Goal: Task Accomplishment & Management: Use online tool/utility

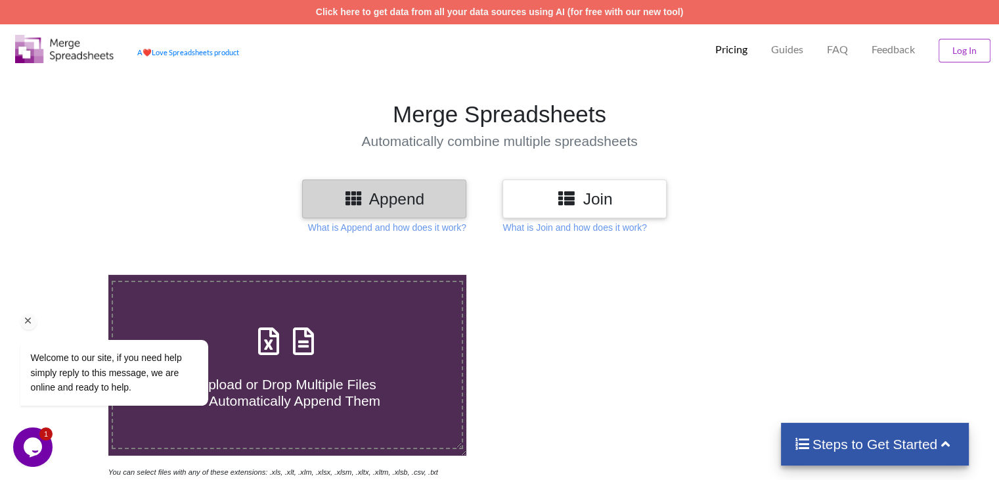
click at [236, 302] on div "Welcome to our site, if you need help simply reply to this message, we are onli…" at bounding box center [131, 340] width 237 height 155
click at [271, 342] on icon at bounding box center [268, 335] width 33 height 28
click at [68, 275] on input "Upload or Drop Multiple Files to Automatically Append Them" at bounding box center [68, 275] width 0 height 0
type input "C:\fakepath\MyReport_Taxable_inward_supplies_received_from_registered_persons (…"
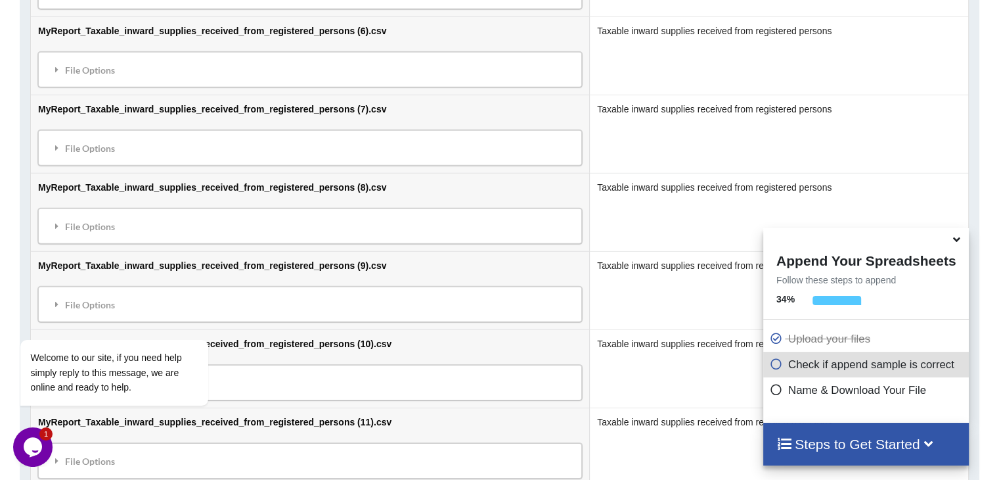
scroll to position [1503, 0]
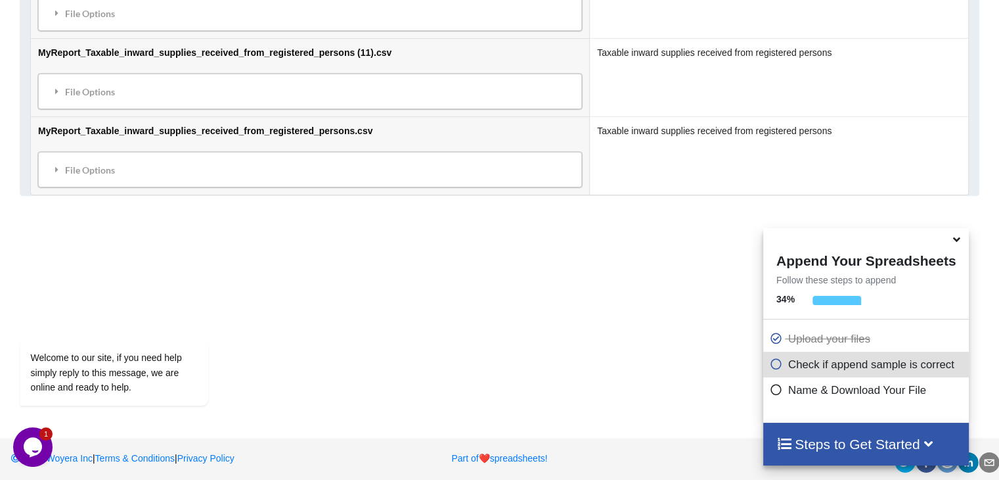
click at [800, 391] on p "Name & Download Your File" at bounding box center [868, 390] width 196 height 16
click at [838, 450] on h4 "Steps to Get Started" at bounding box center [866, 444] width 179 height 16
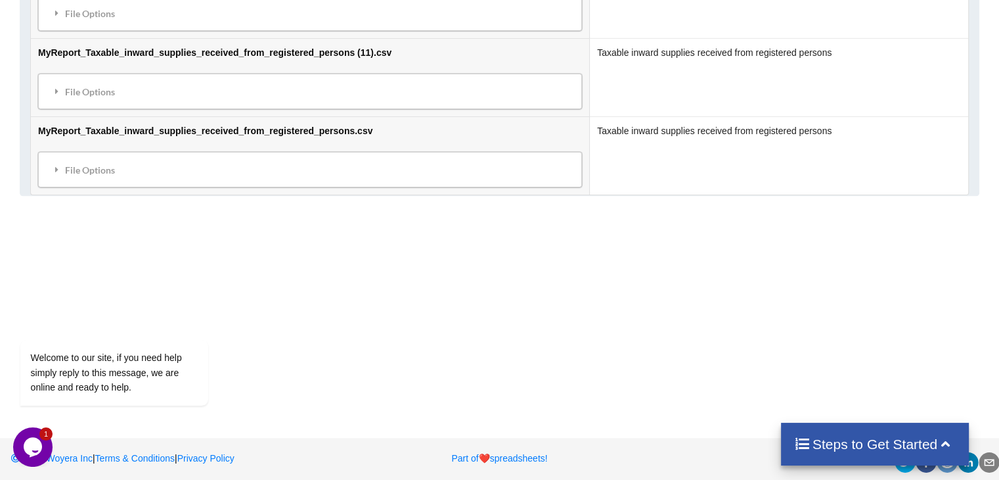
click at [854, 445] on h4 "Steps to Get Started" at bounding box center [875, 444] width 162 height 16
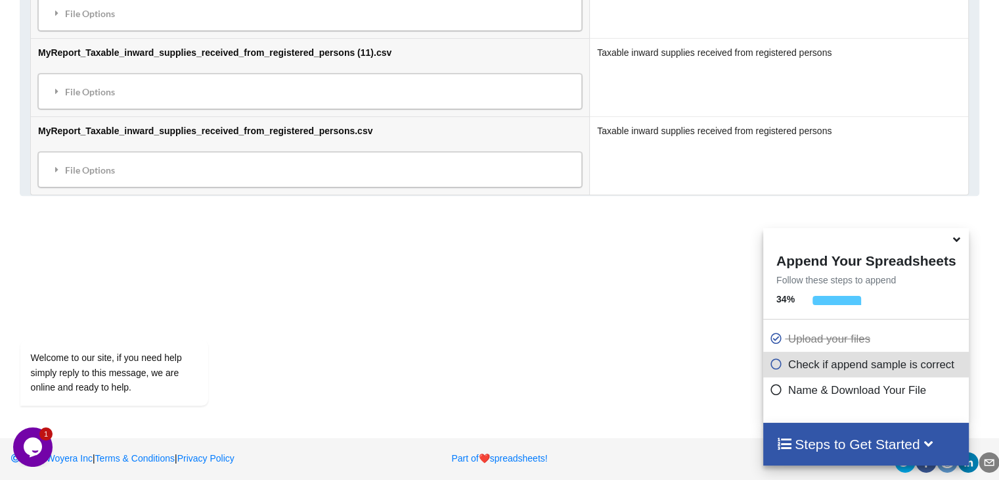
click at [771, 367] on icon at bounding box center [776, 361] width 13 height 11
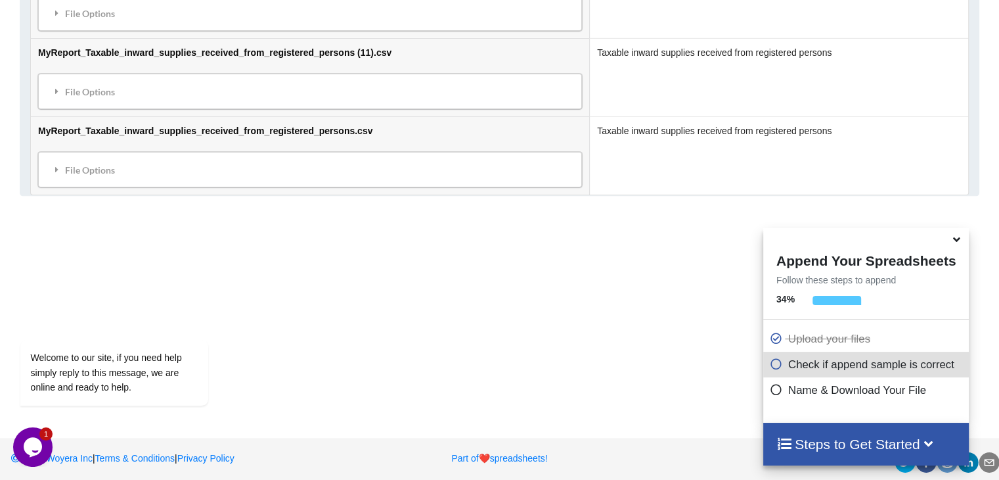
click at [803, 451] on h4 "Steps to Get Started" at bounding box center [866, 444] width 179 height 16
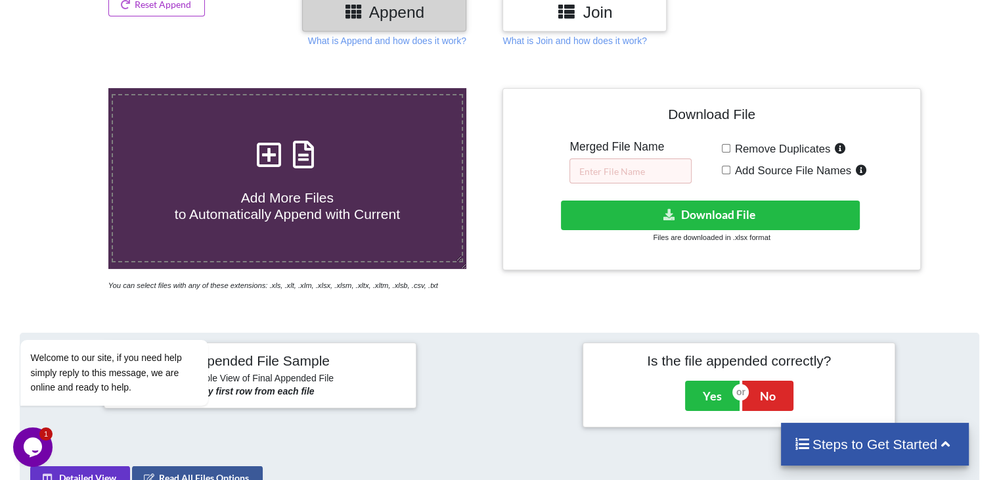
scroll to position [188, 0]
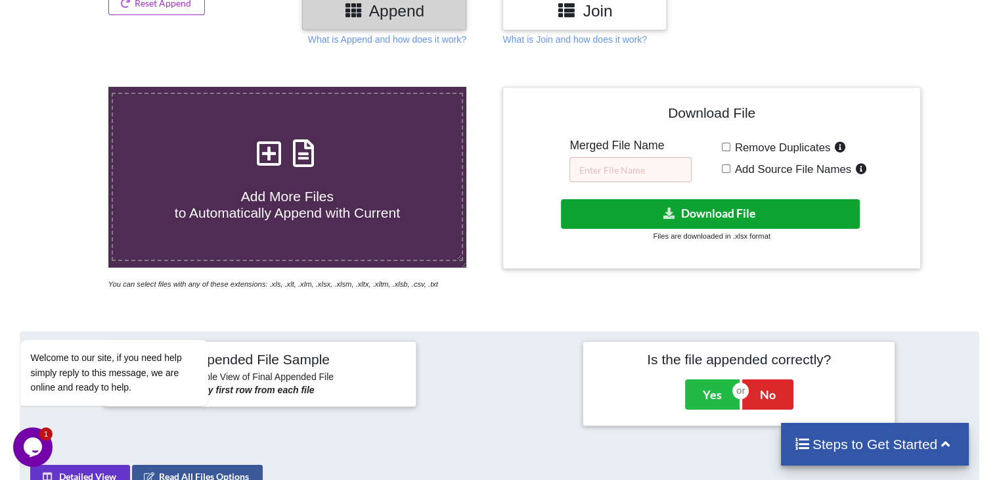
click at [704, 202] on button "Download File" at bounding box center [710, 214] width 299 height 30
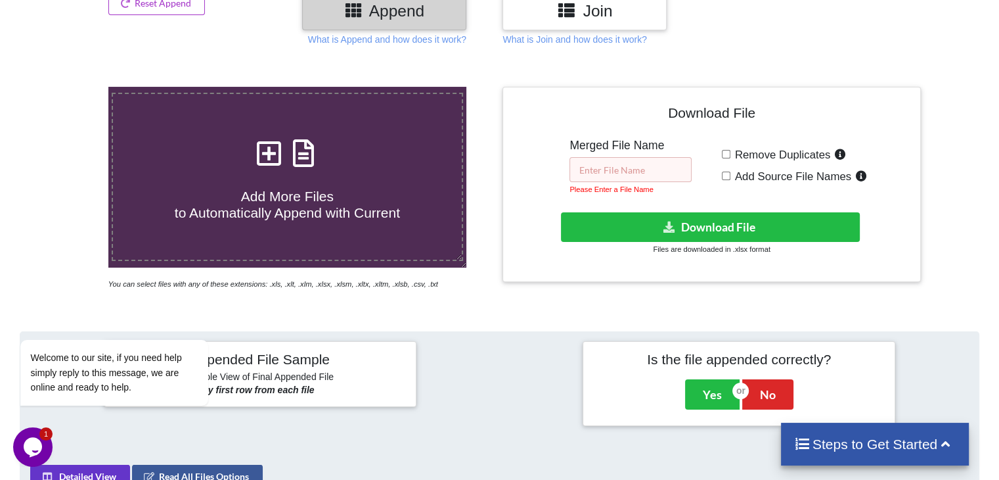
click at [668, 172] on input "text" at bounding box center [631, 169] width 122 height 25
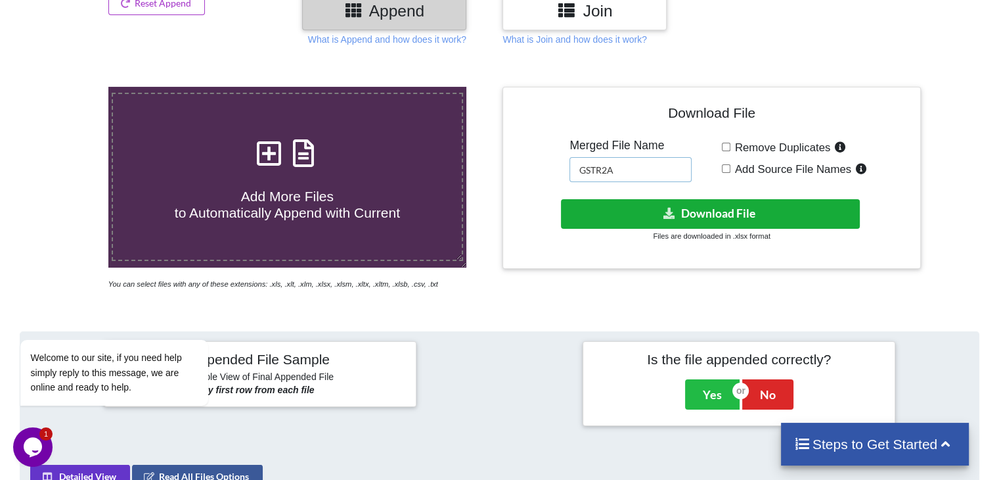
type input "GSTR2A"
click at [741, 214] on button "Download File" at bounding box center [710, 214] width 299 height 30
